Goal: Task Accomplishment & Management: Manage account settings

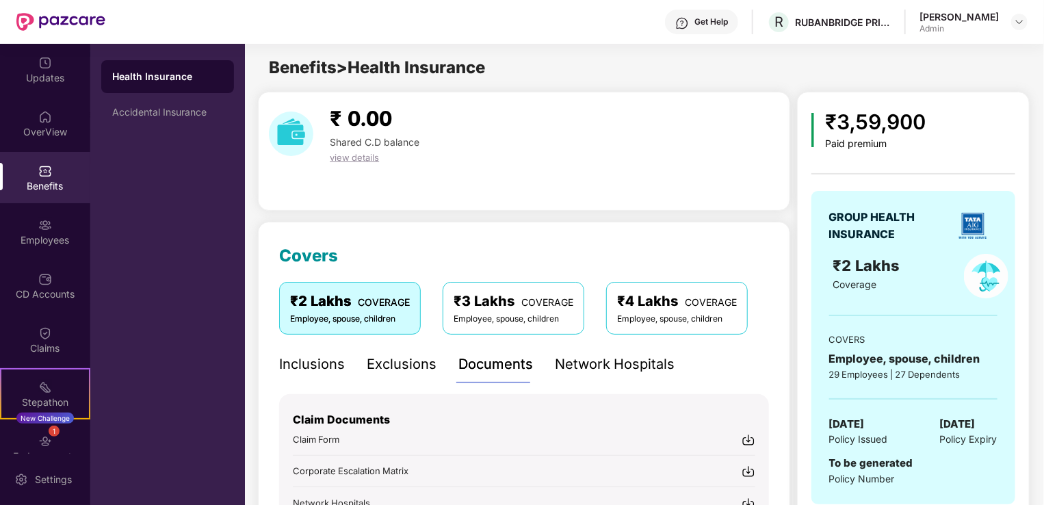
scroll to position [345, 0]
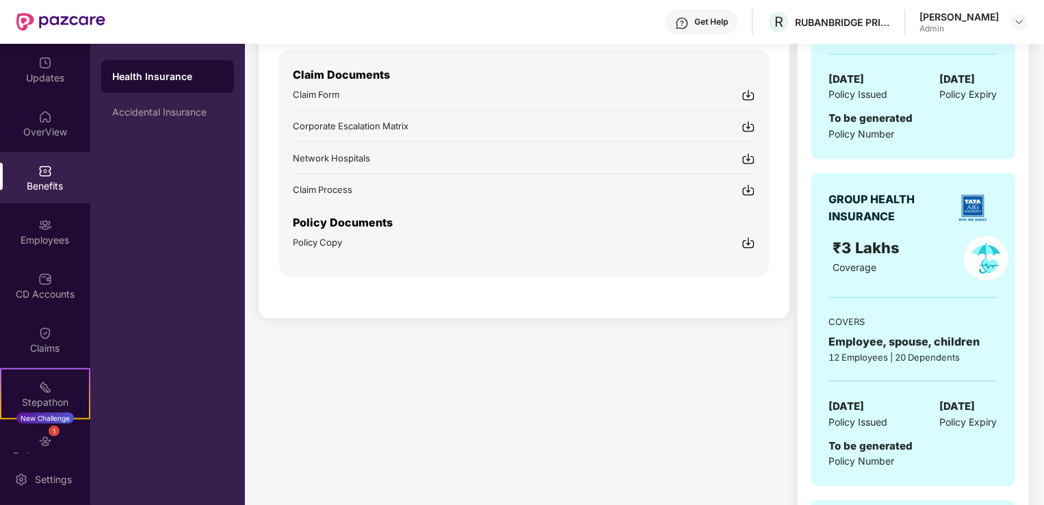
click at [49, 177] on img at bounding box center [45, 171] width 14 height 14
click at [49, 128] on div "OverView" at bounding box center [45, 132] width 90 height 14
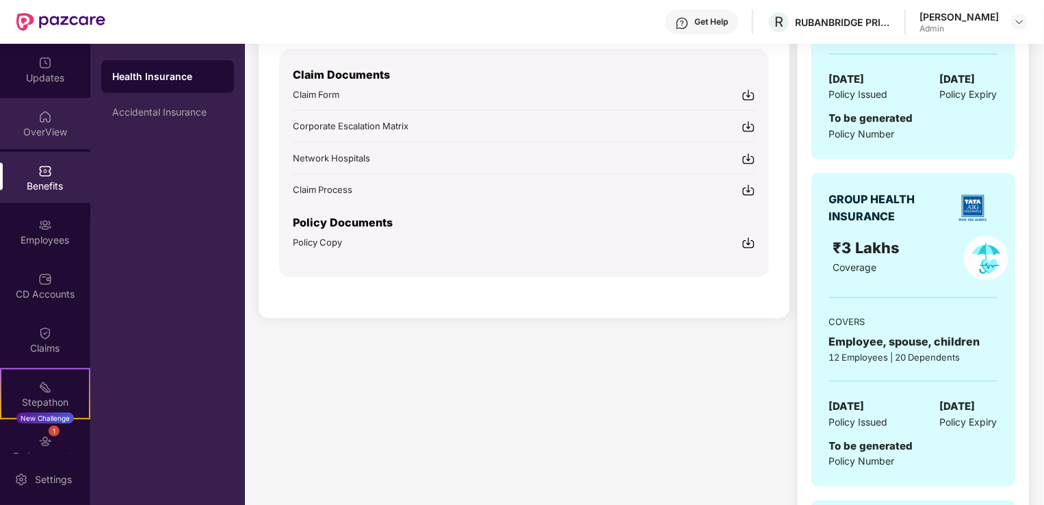
scroll to position [44, 0]
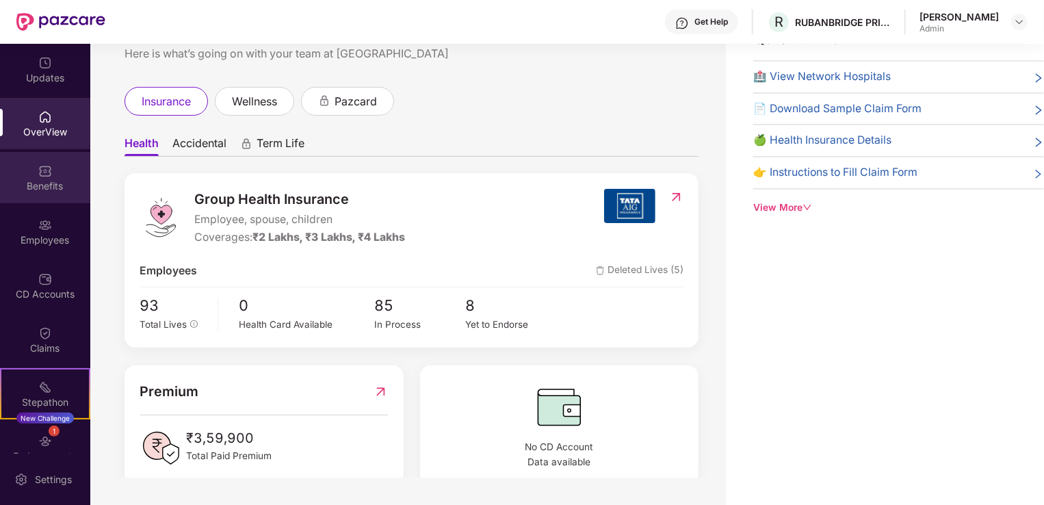
click at [44, 173] on img at bounding box center [45, 171] width 14 height 14
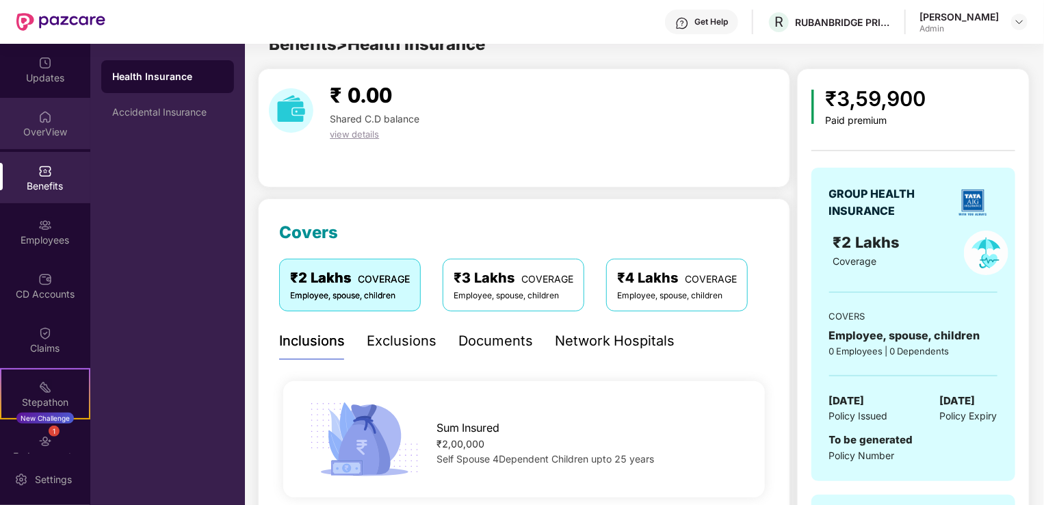
scroll to position [345, 0]
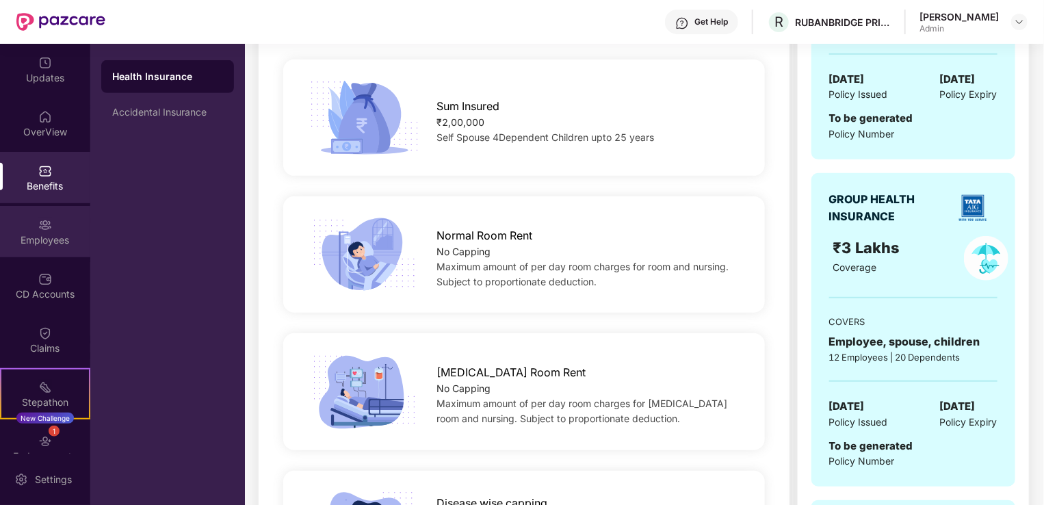
click at [42, 232] on div "Employees" at bounding box center [45, 231] width 90 height 51
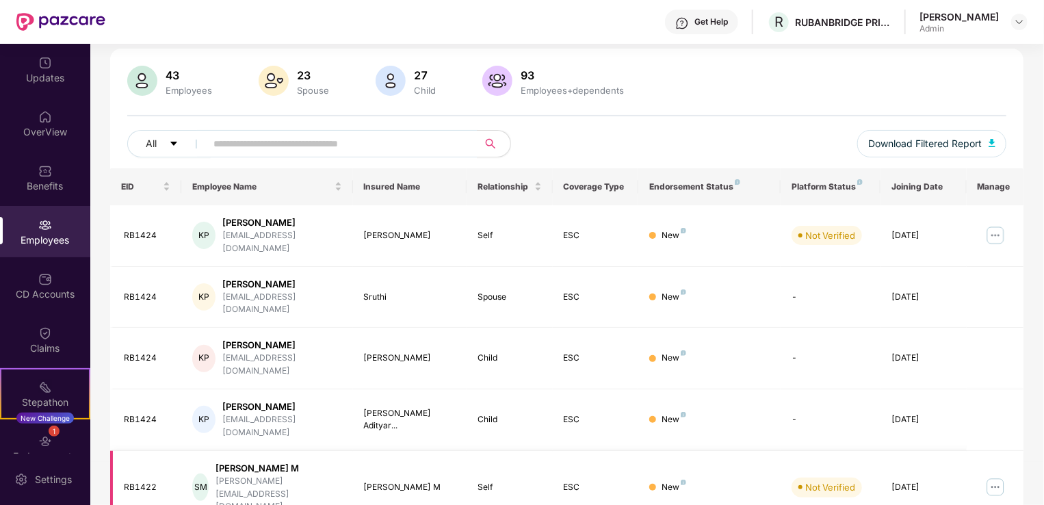
scroll to position [0, 0]
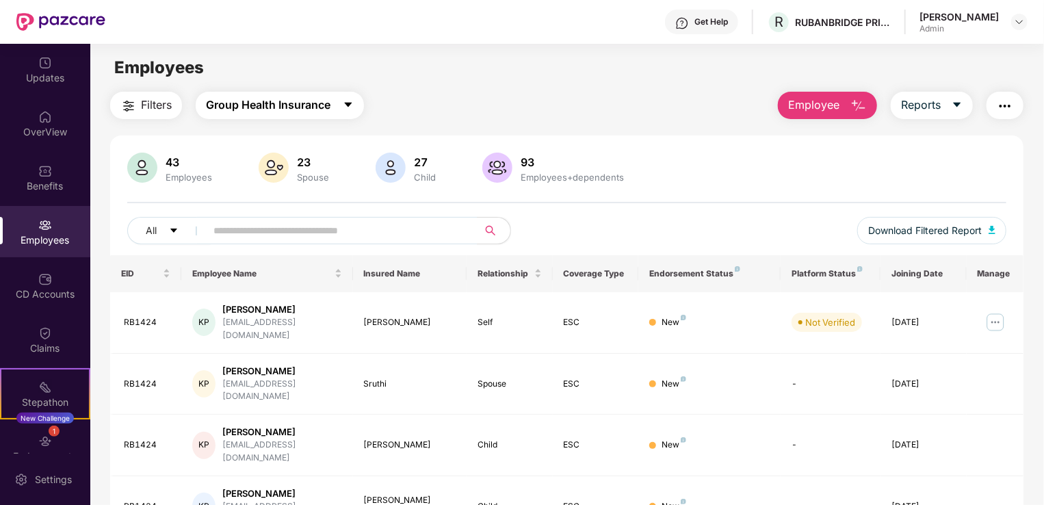
click at [352, 104] on icon "caret-down" at bounding box center [348, 104] width 11 height 11
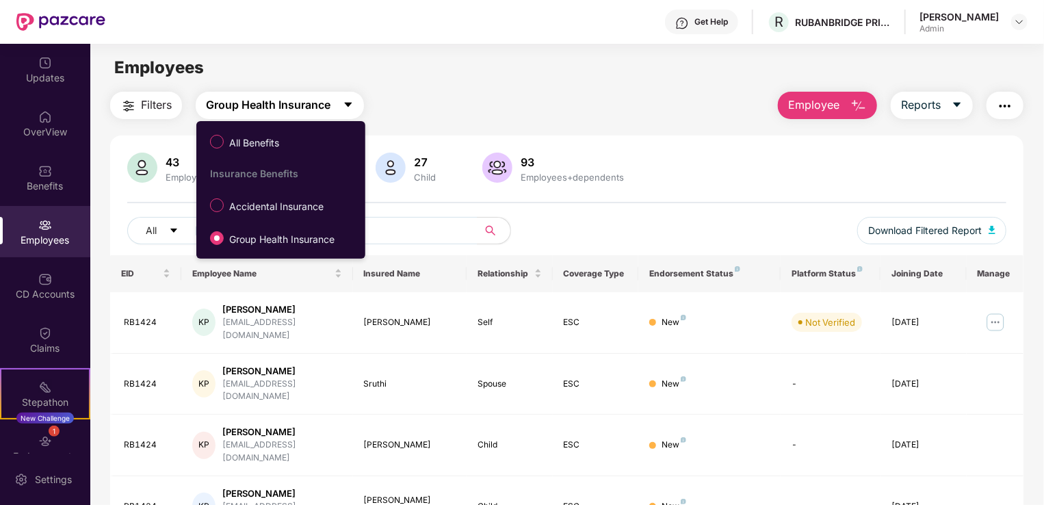
click at [352, 104] on icon "caret-down" at bounding box center [348, 104] width 11 height 11
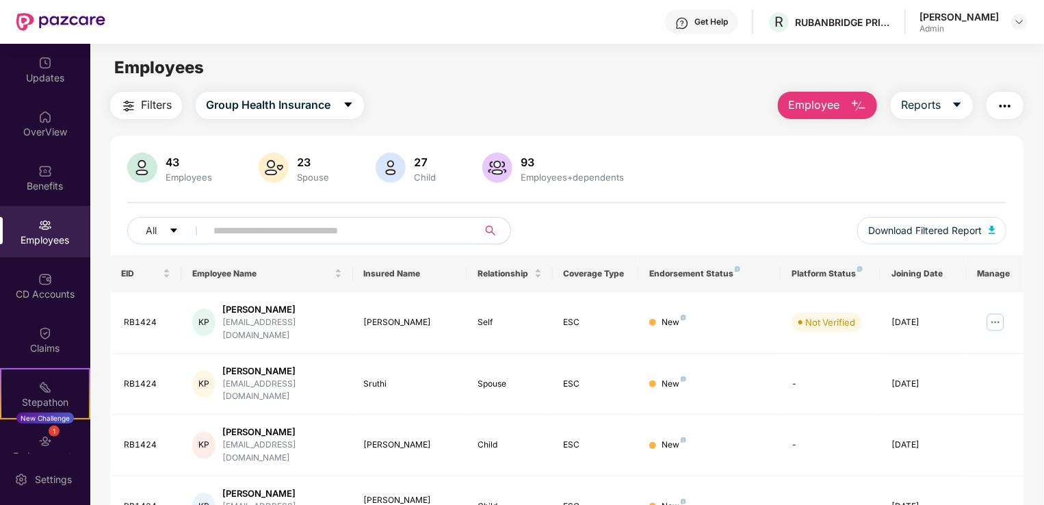
click at [387, 227] on input "text" at bounding box center [336, 230] width 246 height 21
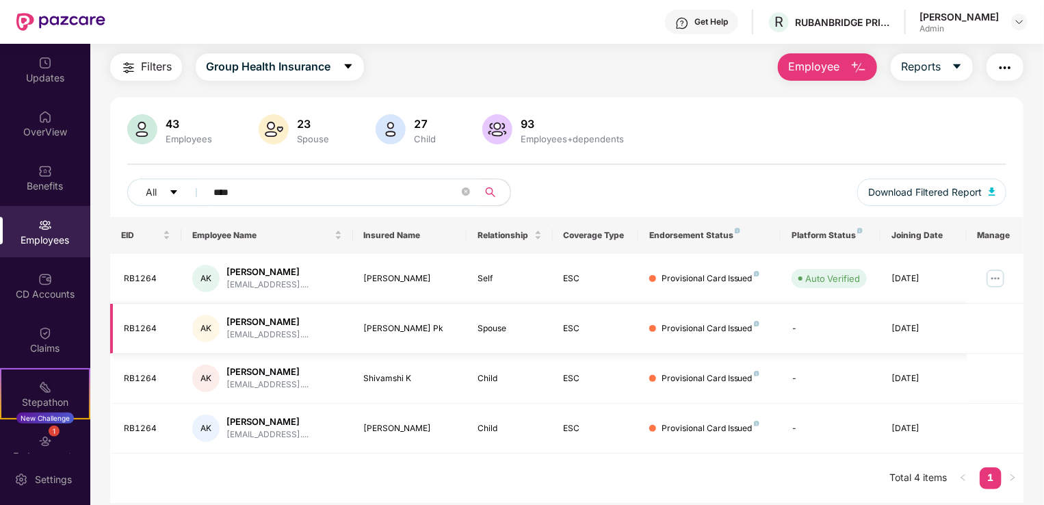
scroll to position [38, 0]
type input "****"
click at [996, 280] on img at bounding box center [995, 278] width 22 height 22
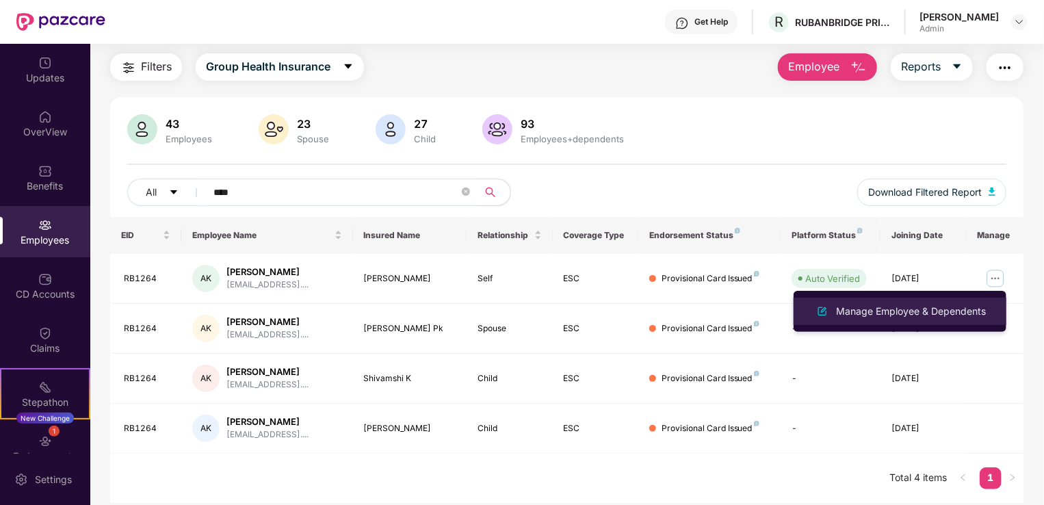
click at [908, 313] on div "Manage Employee & Dependents" at bounding box center [910, 311] width 155 height 15
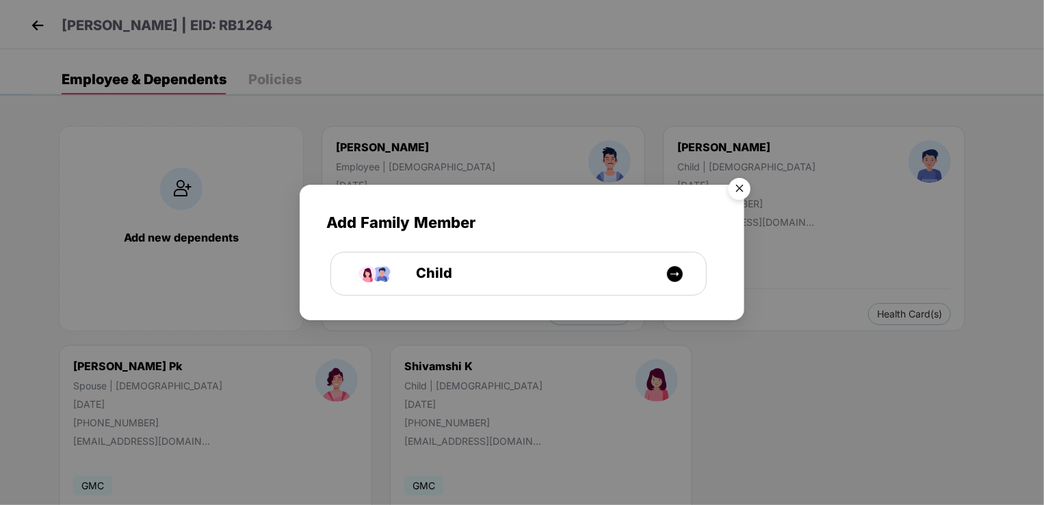
click at [738, 186] on img "Close" at bounding box center [739, 191] width 38 height 38
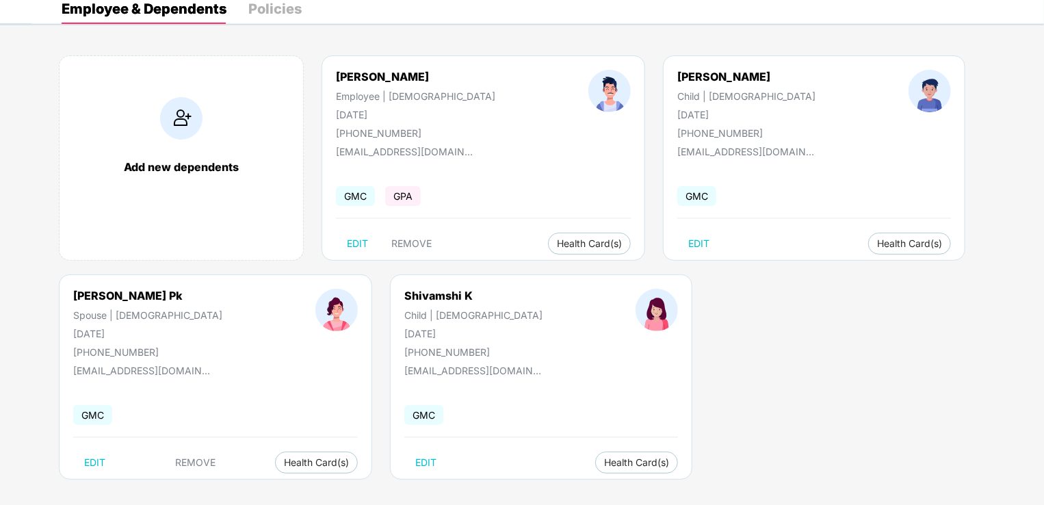
scroll to position [79, 0]
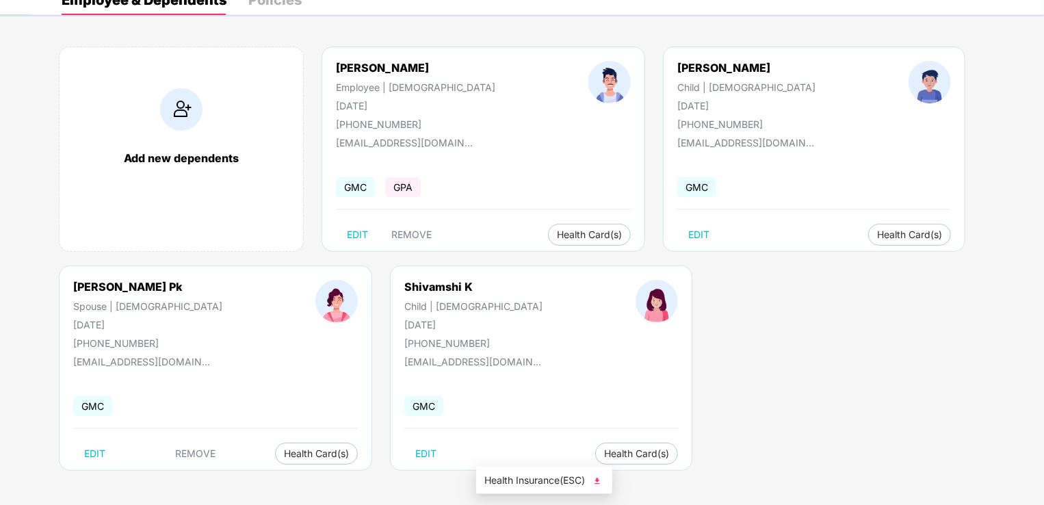
click at [597, 480] on img at bounding box center [597, 481] width 14 height 14
click at [557, 232] on span "Health Card(s)" at bounding box center [589, 234] width 65 height 7
click at [600, 261] on img at bounding box center [599, 262] width 14 height 14
